Goal: Check status

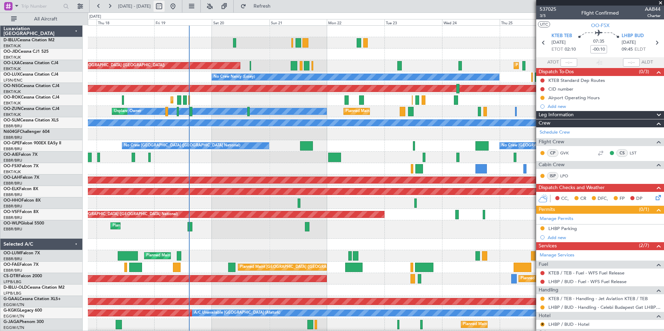
click at [164, 9] on button at bounding box center [158, 6] width 11 height 11
select select "9"
select select "2025"
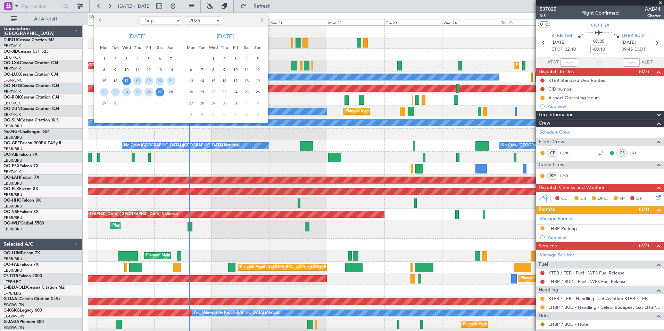
click at [168, 20] on select "Jan Feb Mar Apr May Jun [DATE] Aug Sep Oct Nov Dec" at bounding box center [161, 20] width 41 height 8
select select "12"
click at [141, 16] on select "Jan Feb Mar Apr May Jun [DATE] Aug Sep Oct Nov Dec" at bounding box center [161, 20] width 41 height 8
click at [151, 73] on span "12" at bounding box center [148, 70] width 9 height 9
click at [150, 86] on div "26" at bounding box center [148, 91] width 11 height 11
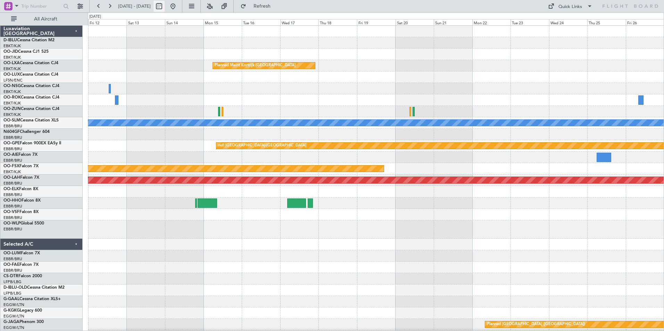
click at [164, 8] on button at bounding box center [158, 6] width 11 height 11
select select "12"
select select "2025"
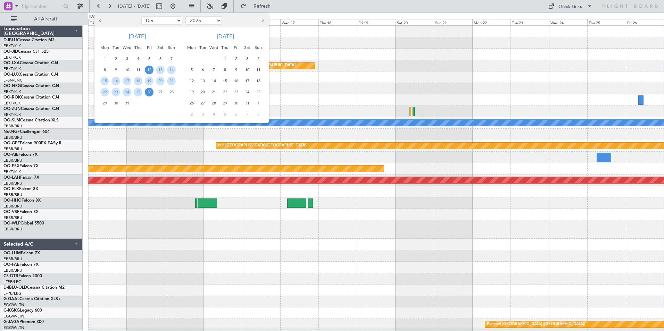
click at [317, 116] on div at bounding box center [332, 165] width 664 height 331
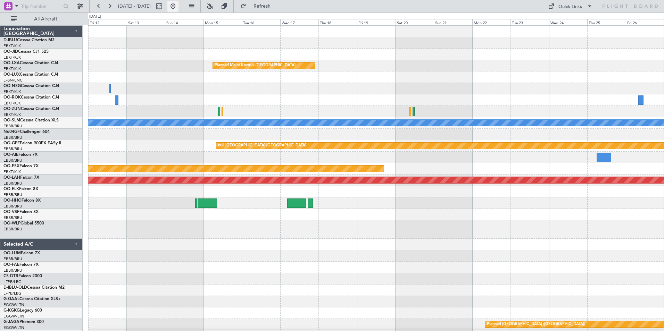
click at [178, 7] on button at bounding box center [172, 6] width 11 height 11
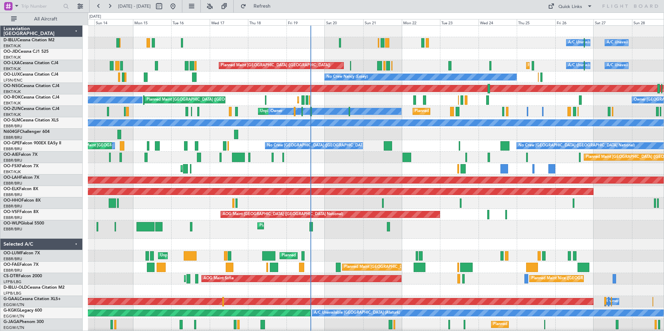
click at [239, 221] on div "A/C Unavailable [GEOGRAPHIC_DATA] ([GEOGRAPHIC_DATA] National) A/C Unavailable …" at bounding box center [375, 258] width 575 height 465
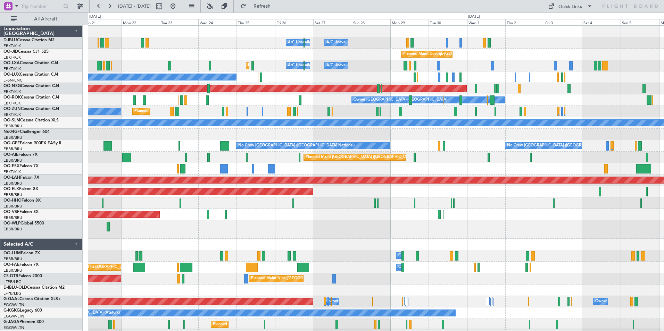
click at [157, 260] on div "A/C Unavailable [GEOGRAPHIC_DATA] ([GEOGRAPHIC_DATA] National) A/C Unavailable …" at bounding box center [375, 258] width 575 height 465
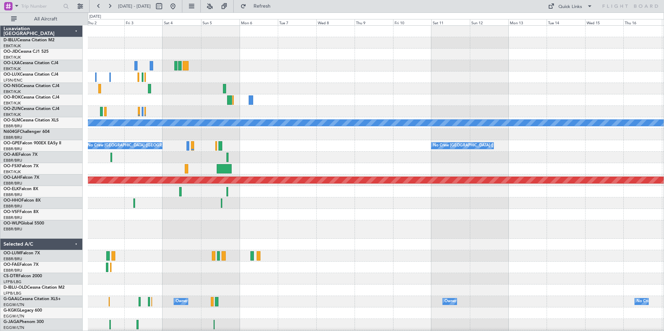
click at [141, 267] on div "Planned Maint Kortrijk-[GEOGRAPHIC_DATA] Planned Maint [GEOGRAPHIC_DATA] ([GEOG…" at bounding box center [375, 258] width 575 height 465
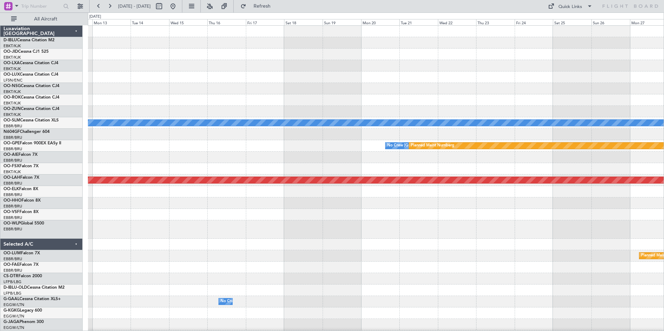
click at [233, 260] on div "Planned Maint [GEOGRAPHIC_DATA] ([GEOGRAPHIC_DATA]) A/C Unavailable [GEOGRAPHIC…" at bounding box center [375, 258] width 575 height 465
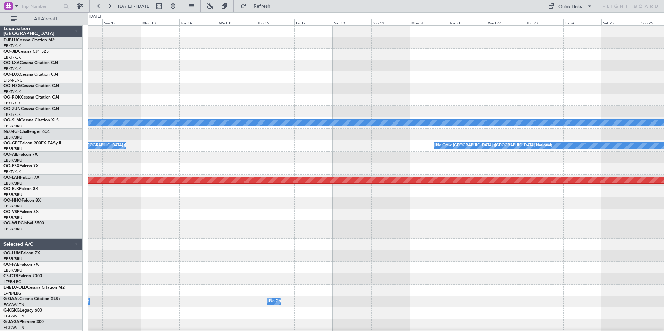
click at [439, 249] on div at bounding box center [375, 244] width 575 height 11
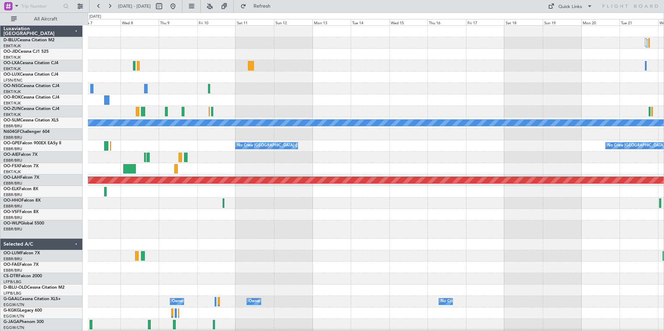
click at [416, 253] on div "A/C Unavailable [GEOGRAPHIC_DATA] No Crew [GEOGRAPHIC_DATA] (Brussels National)…" at bounding box center [375, 258] width 575 height 465
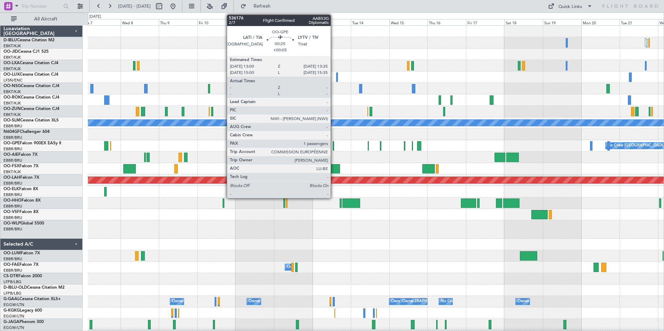
click at [333, 147] on div at bounding box center [332, 145] width 1 height 9
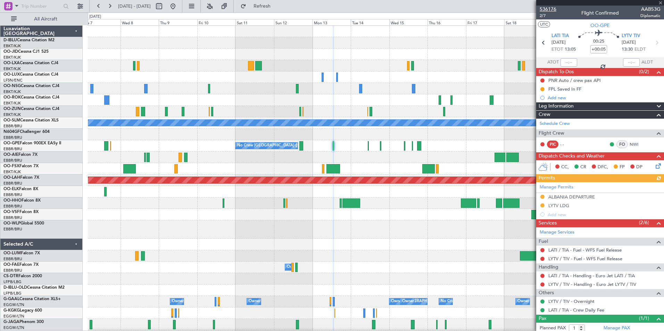
click at [553, 8] on span "536176" at bounding box center [547, 9] width 17 height 7
